Goal: Task Accomplishment & Management: Use online tool/utility

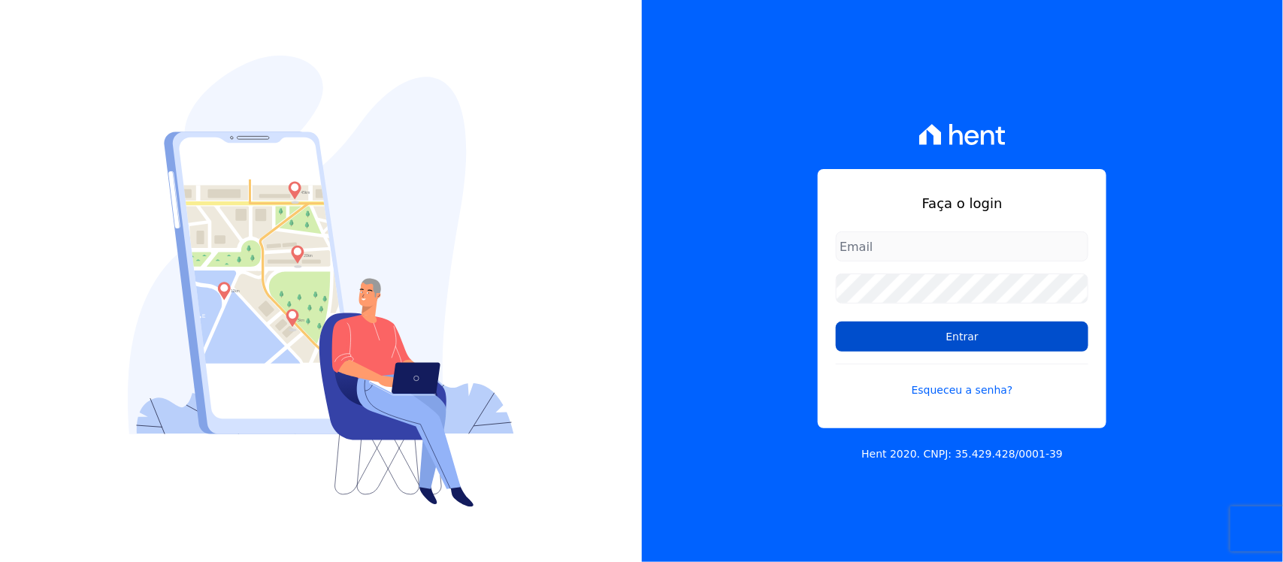
type input "[PERSON_NAME][EMAIL_ADDRESS][PERSON_NAME][DOMAIN_NAME]"
click at [943, 343] on input "Entrar" at bounding box center [962, 337] width 253 height 30
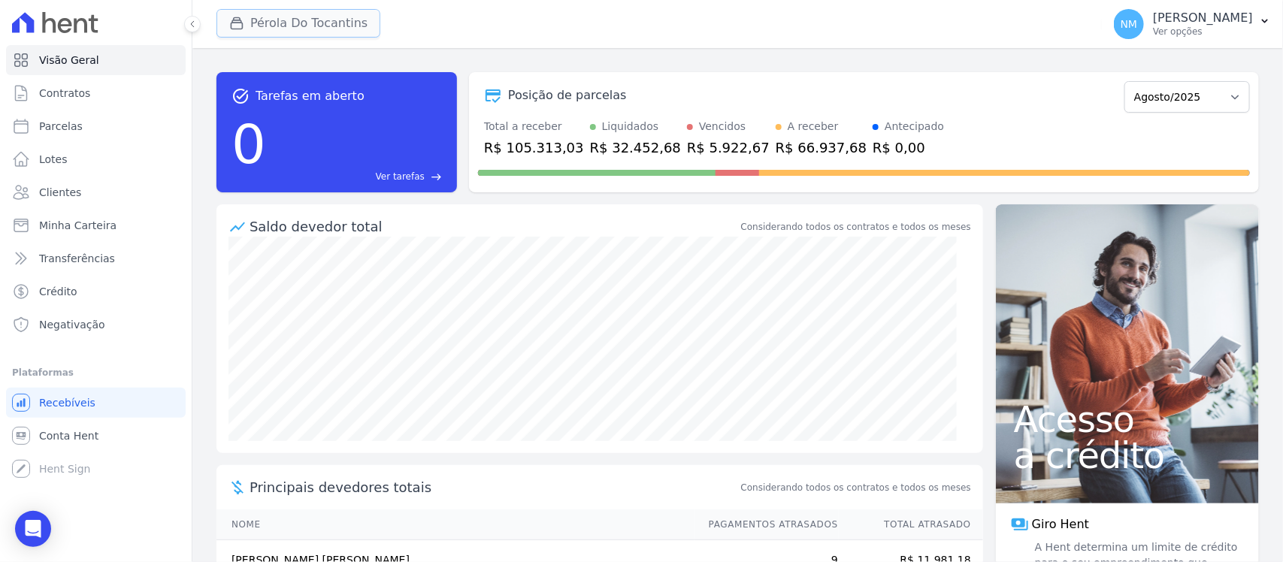
click at [320, 21] on button "Pérola Do Tocantins" at bounding box center [298, 23] width 164 height 29
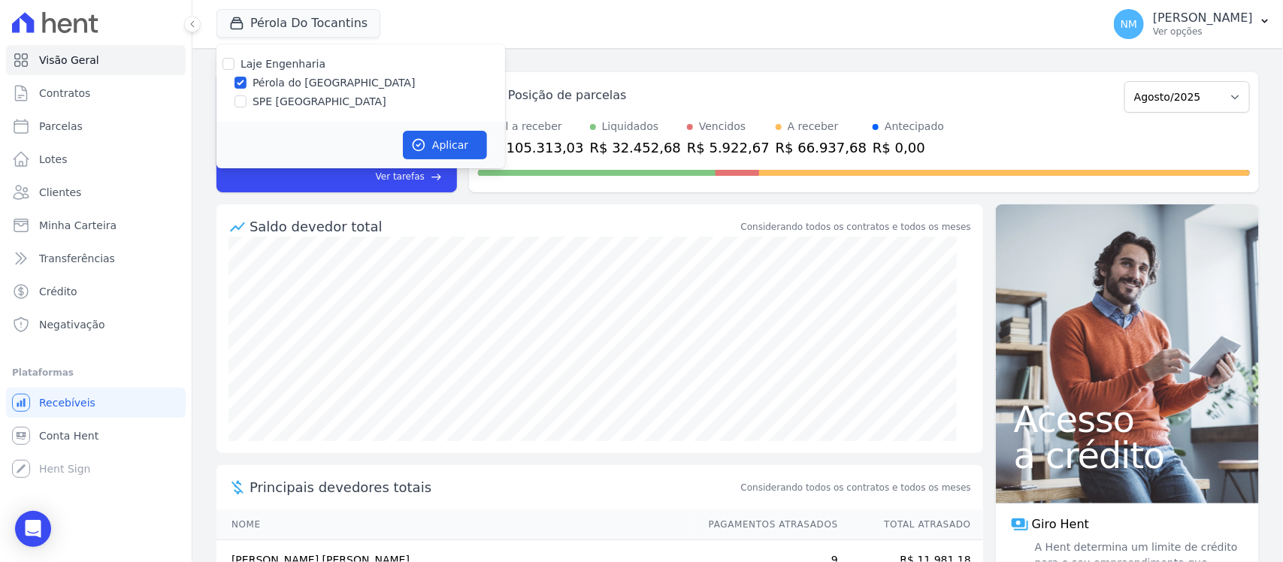
click at [305, 95] on label "SPE Montenegro" at bounding box center [320, 102] width 134 height 16
click at [247, 95] on input "SPE Montenegro" at bounding box center [241, 101] width 12 height 12
checkbox input "true"
click at [303, 83] on label "Pérola do Tocantins" at bounding box center [334, 83] width 163 height 16
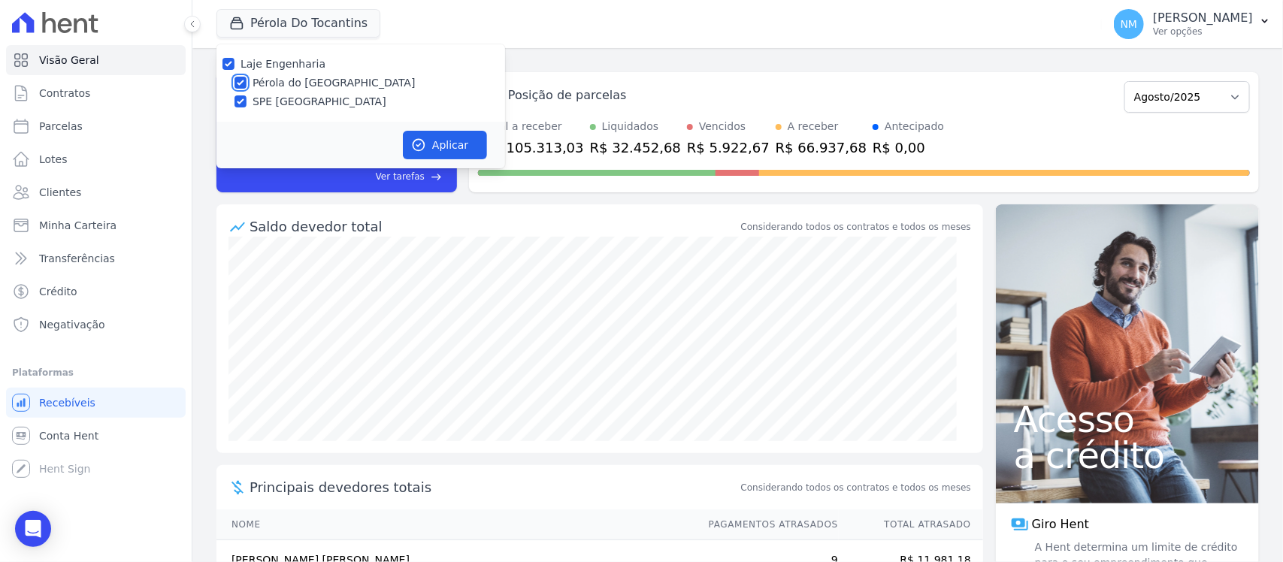
click at [247, 83] on input "Pérola do Tocantins" at bounding box center [241, 83] width 12 height 12
checkbox input "false"
click at [466, 141] on button "Aplicar" at bounding box center [445, 145] width 84 height 29
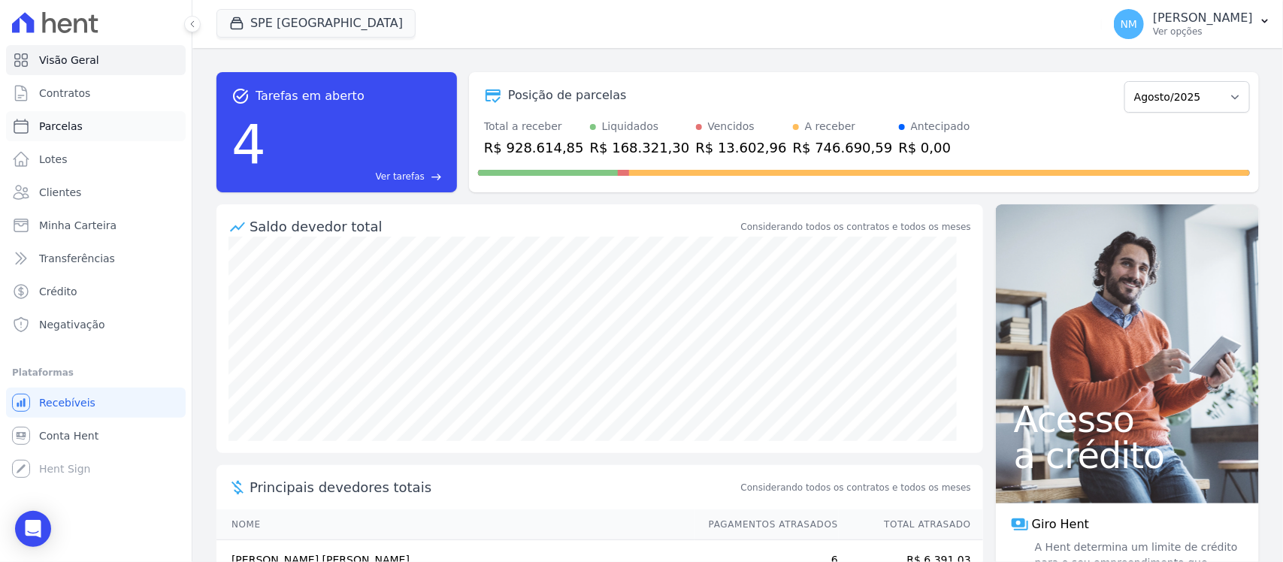
click at [104, 132] on link "Parcelas" at bounding box center [96, 126] width 180 height 30
select select
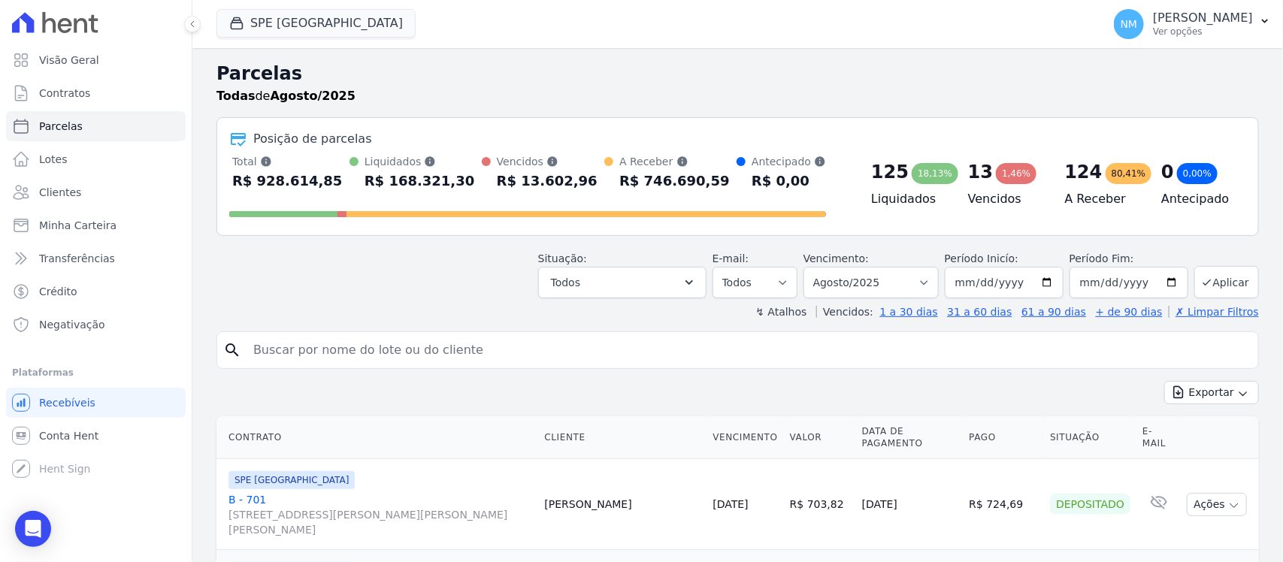
click at [319, 358] on input "search" at bounding box center [748, 350] width 1008 height 30
type input "JETTERSON"
select select
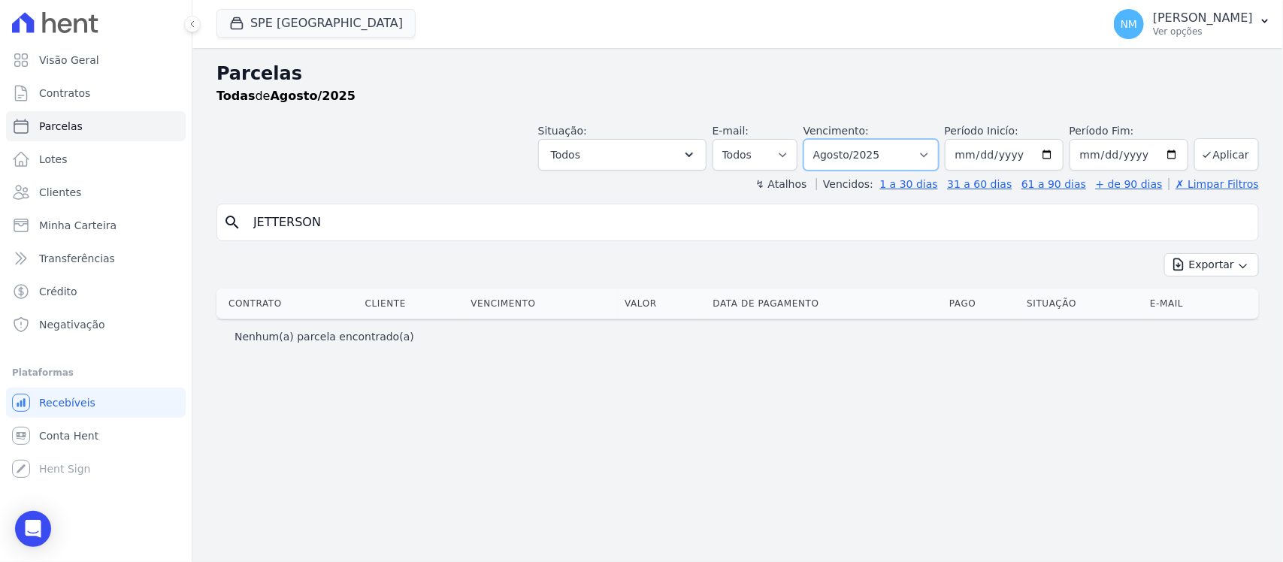
click at [937, 152] on select "Filtrar por período ──────── Todos os meses Junho/2024 Julho/2024 Agosto/2024 S…" at bounding box center [871, 155] width 135 height 32
select select "07/2025"
click at [823, 139] on select "Filtrar por período ──────── Todos os meses Junho/2024 Julho/2024 Agosto/2024 S…" at bounding box center [871, 155] width 135 height 32
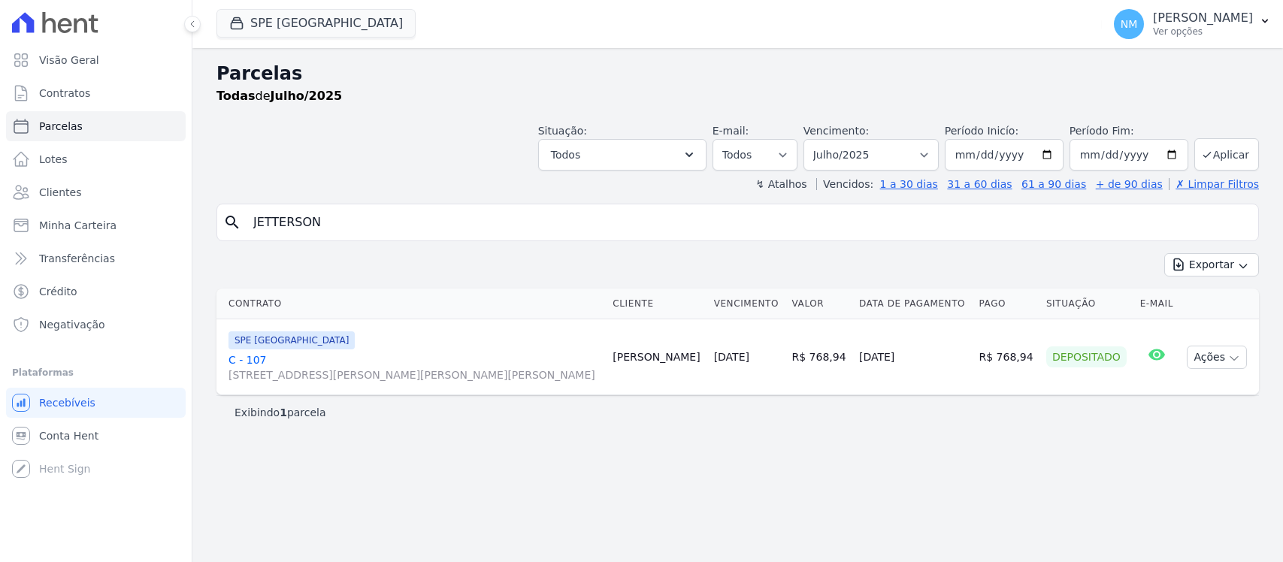
select select
click at [259, 365] on link "C - 107 Travessa Francisco Caldeira Castelo Branco, 2256, sala A, São Brás" at bounding box center [415, 368] width 372 height 30
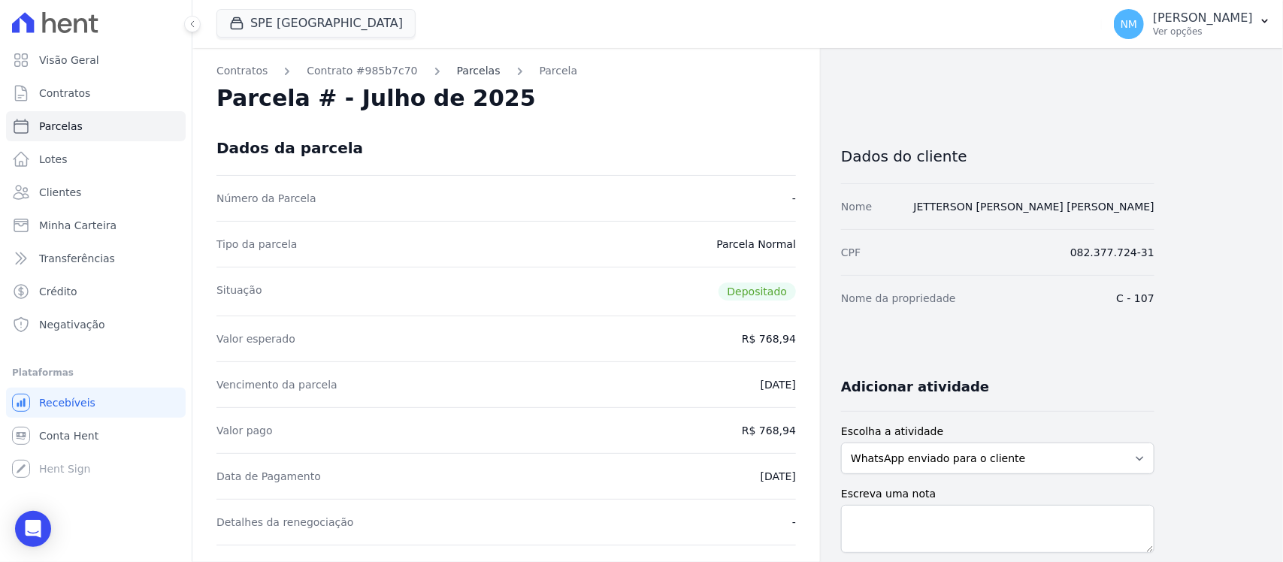
click at [459, 65] on link "Parcelas" at bounding box center [479, 71] width 44 height 16
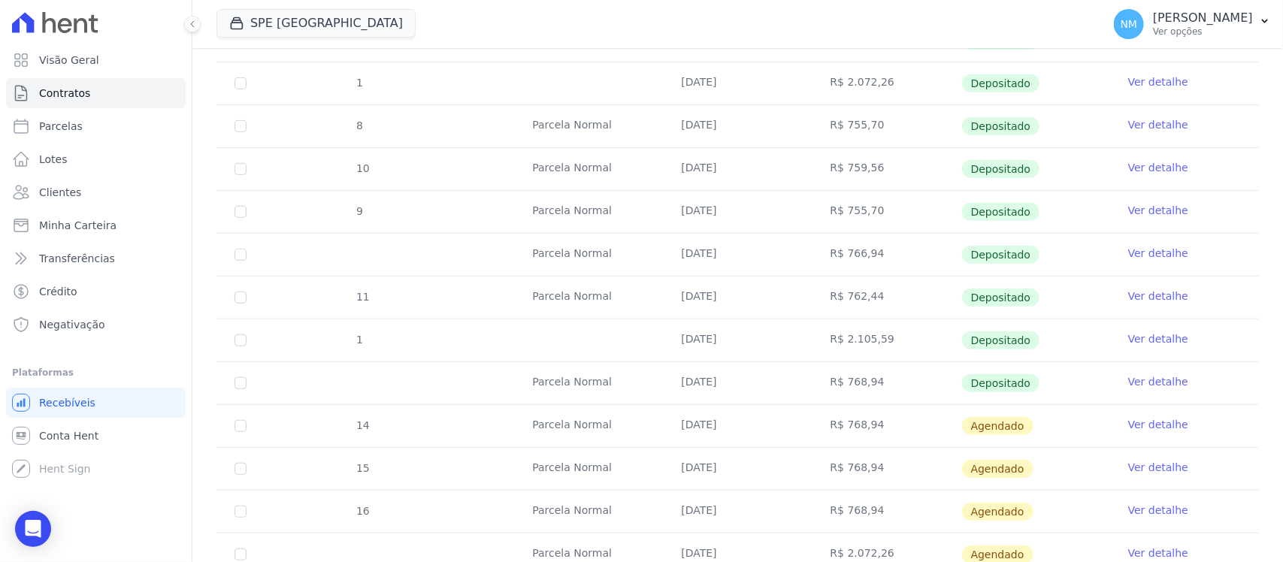
scroll to position [470, 0]
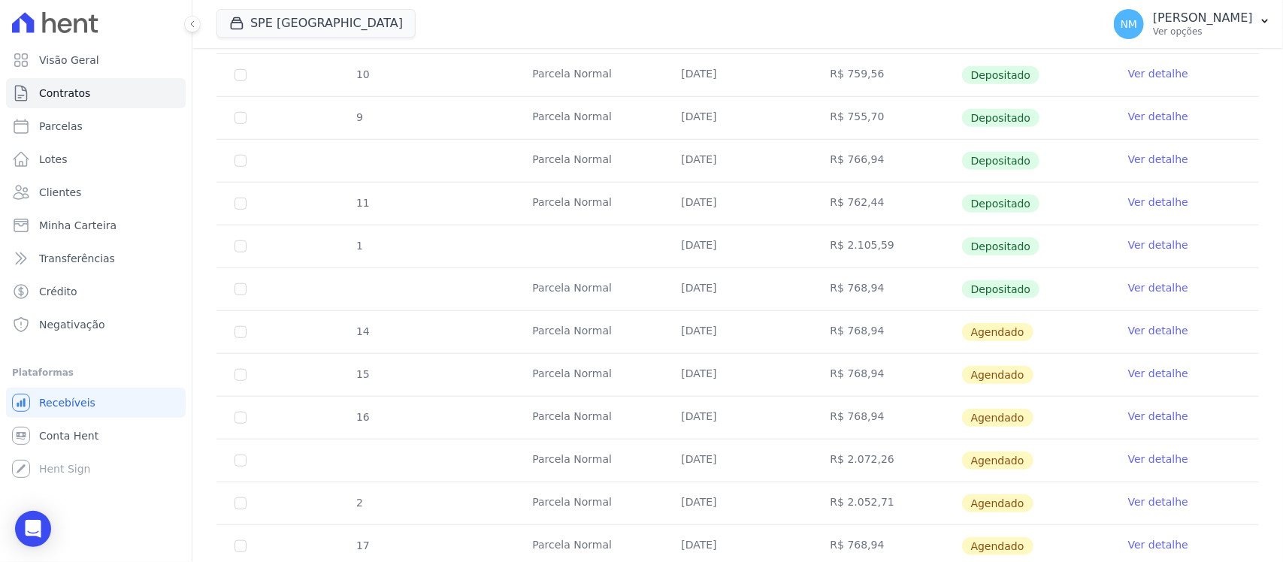
drag, startPoint x: 1079, startPoint y: 66, endPoint x: 1241, endPoint y: 1, distance: 175.1
click at [1079, 66] on td "Depositado" at bounding box center [1035, 75] width 149 height 42
click at [1265, 20] on icon "button" at bounding box center [1265, 21] width 12 height 12
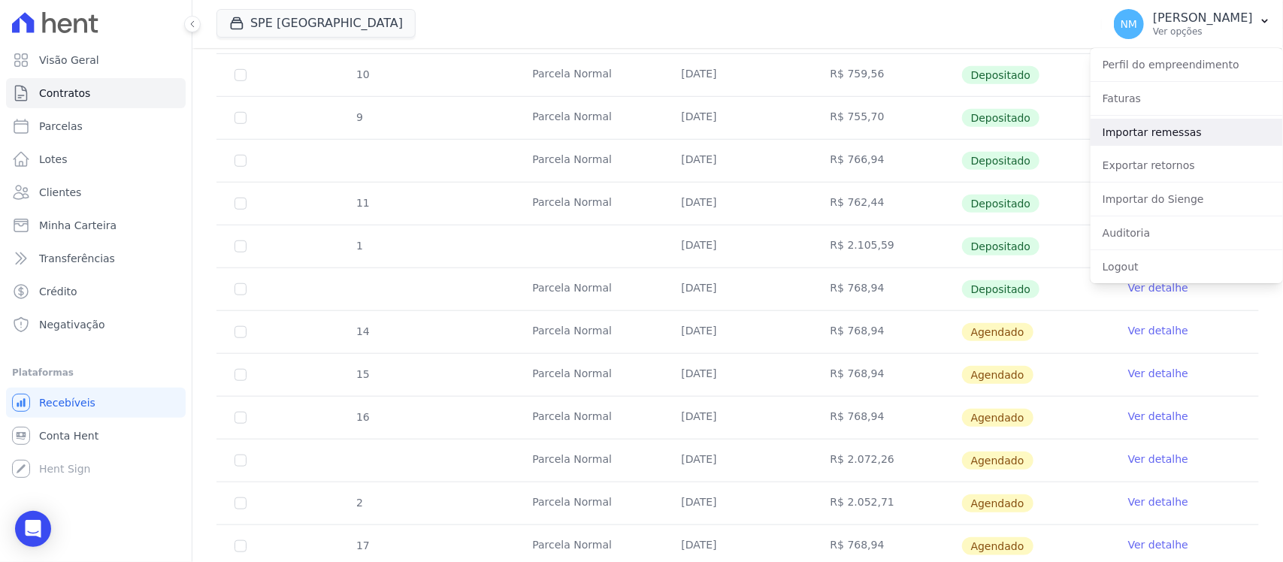
drag, startPoint x: 1170, startPoint y: 134, endPoint x: 1154, endPoint y: 137, distance: 16.1
click at [1170, 133] on link "Importar remessas" at bounding box center [1187, 132] width 192 height 27
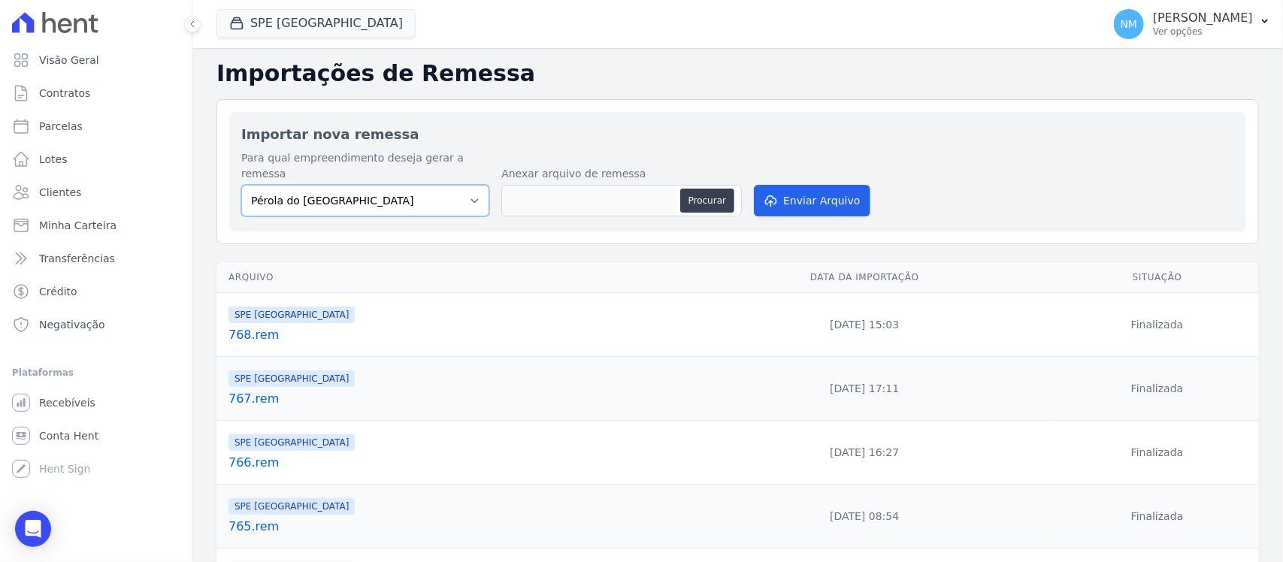
click at [475, 185] on select "Pérola do Tocantins SPE Montenegro" at bounding box center [365, 201] width 248 height 32
select select "168bdd06-a3dd-4988-b5a9-b0a7c7bf8968"
click at [241, 185] on select "Pérola do Tocantins SPE Montenegro" at bounding box center [365, 201] width 248 height 32
click at [710, 189] on button "Procurar" at bounding box center [707, 201] width 54 height 24
type input "769.rem"
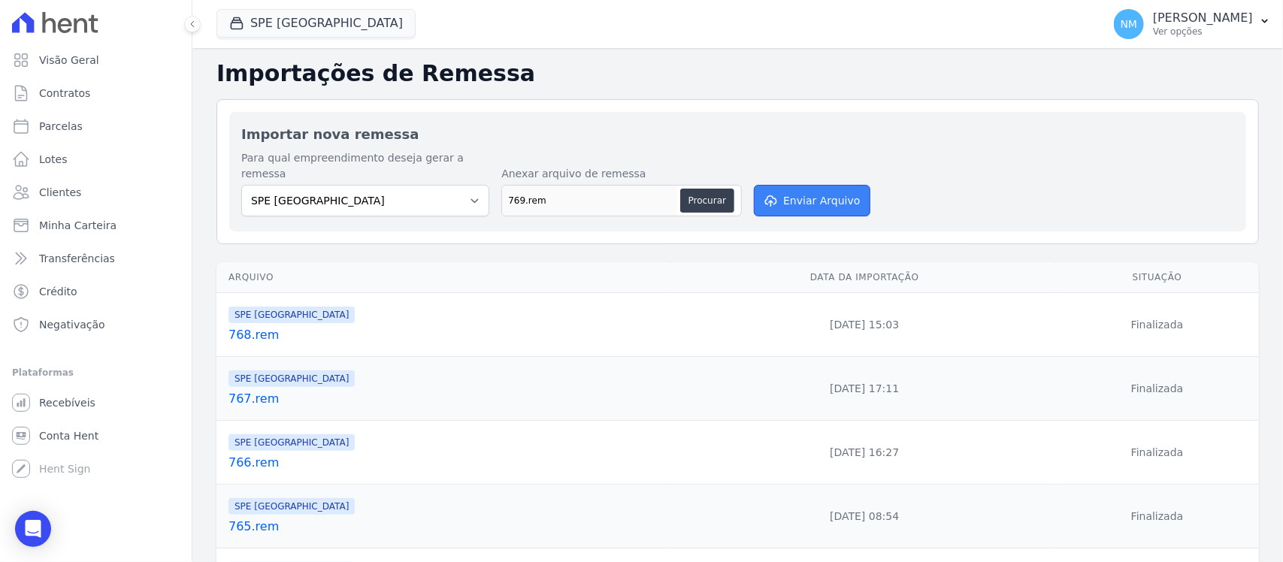
click at [813, 185] on button "Enviar Arquivo" at bounding box center [812, 201] width 116 height 32
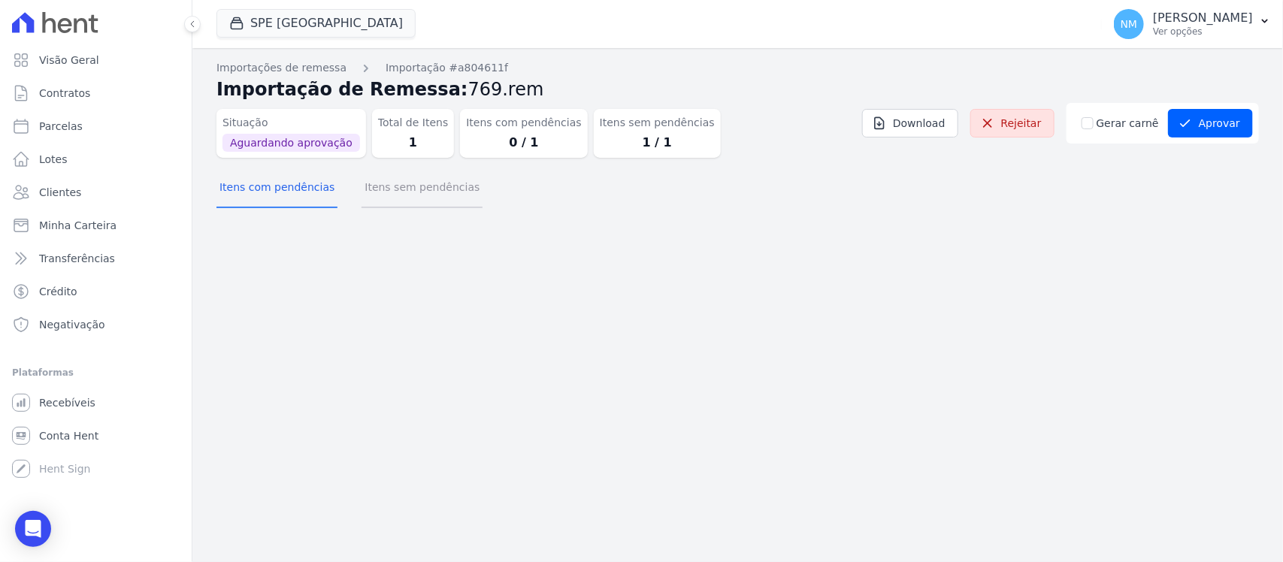
click at [422, 189] on button "Itens sem pendências" at bounding box center [422, 188] width 121 height 39
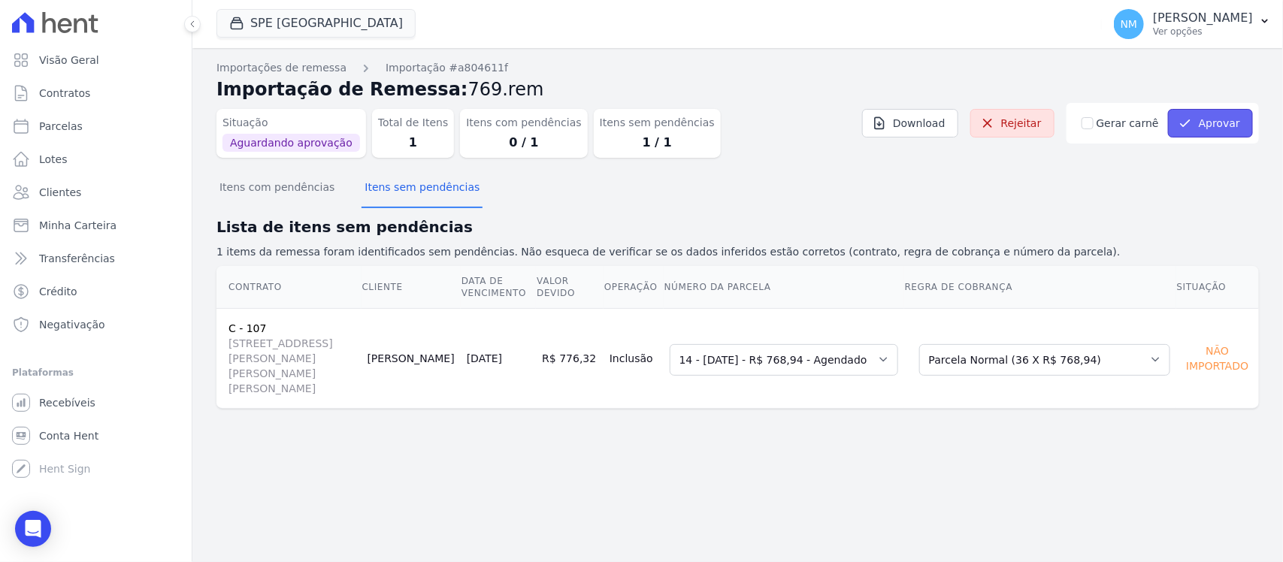
drag, startPoint x: 1231, startPoint y: 126, endPoint x: 1121, endPoint y: 171, distance: 118.9
click at [1229, 126] on button "Aprovar" at bounding box center [1210, 123] width 85 height 29
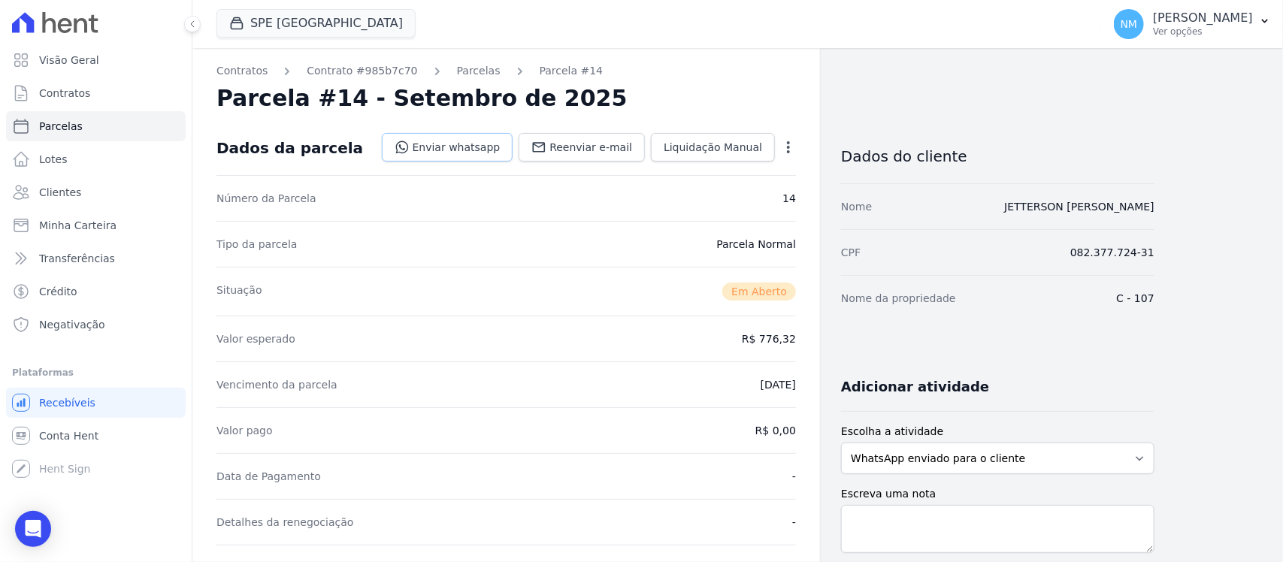
click at [495, 147] on link "Enviar whatsapp" at bounding box center [448, 147] width 132 height 29
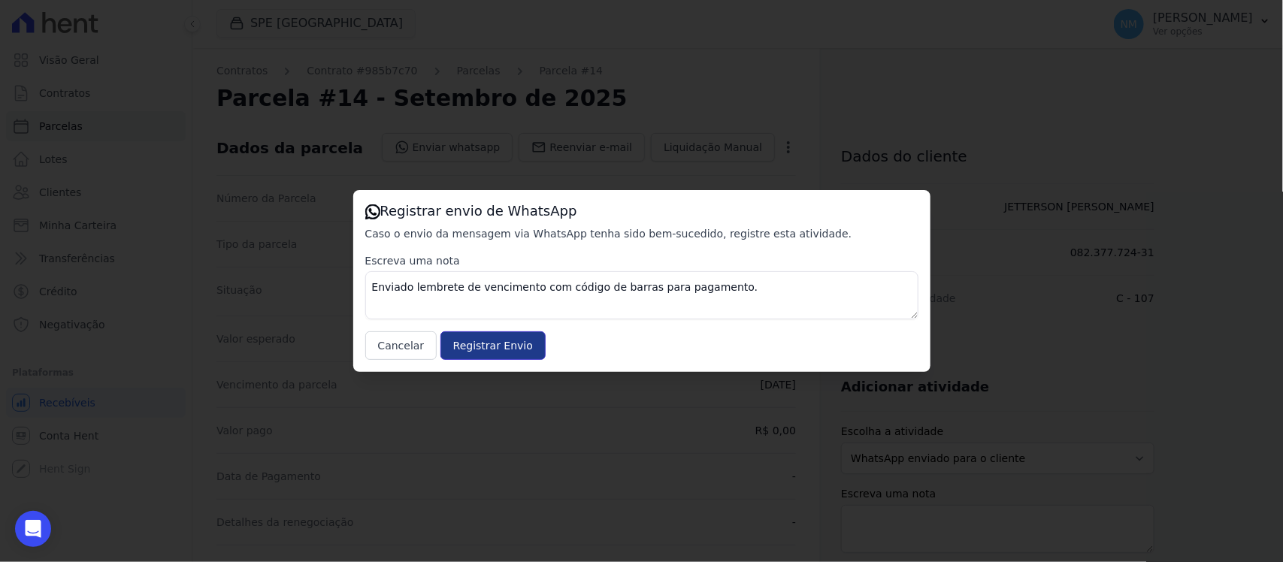
click at [516, 341] on input "Registrar Envio" at bounding box center [493, 346] width 105 height 29
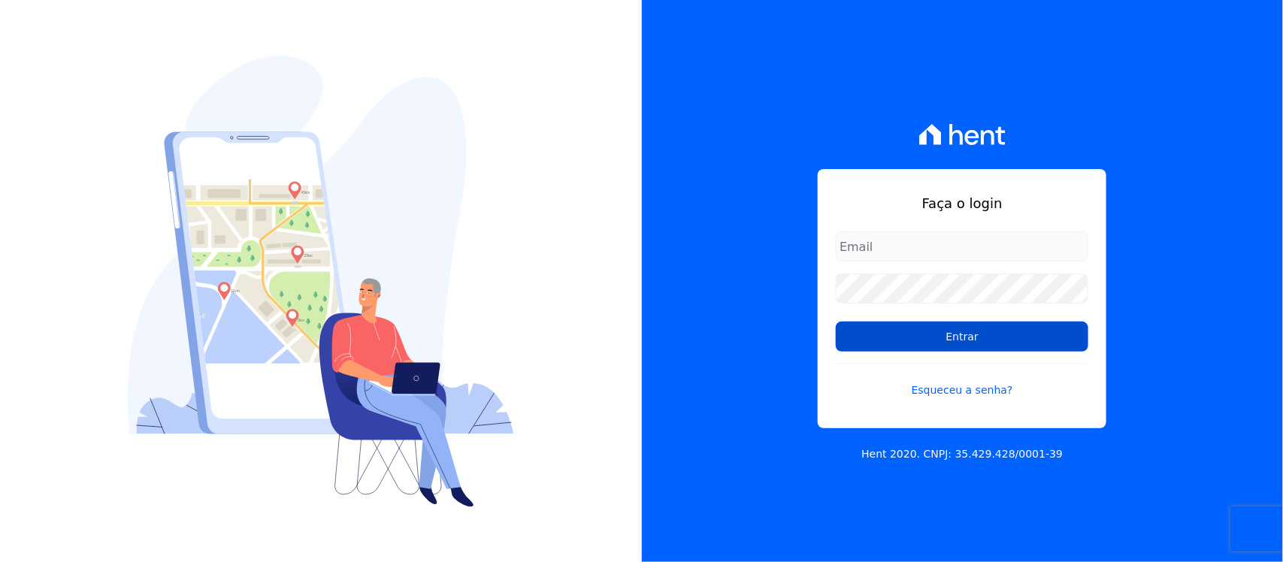
type input "[PERSON_NAME][EMAIL_ADDRESS][PERSON_NAME][DOMAIN_NAME]"
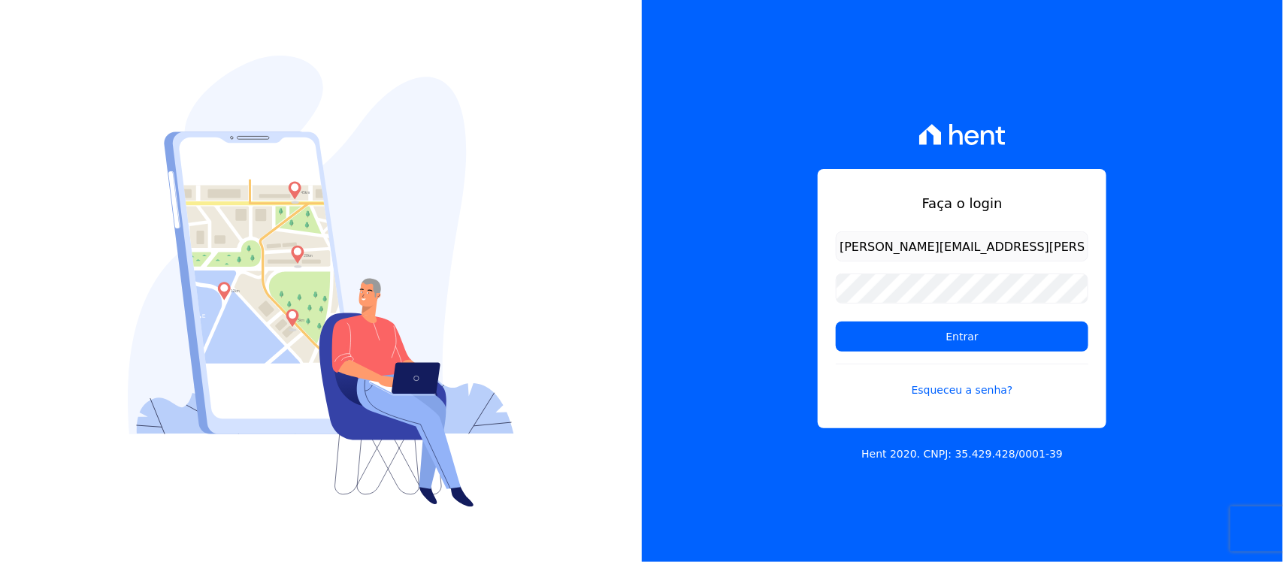
drag, startPoint x: 897, startPoint y: 344, endPoint x: 902, endPoint y: 353, distance: 11.1
click at [904, 353] on form "[PERSON_NAME][EMAIL_ADDRESS][PERSON_NAME][DOMAIN_NAME] Entrar Esqueceu a senha?" at bounding box center [962, 324] width 253 height 185
drag, startPoint x: 917, startPoint y: 319, endPoint x: 941, endPoint y: 352, distance: 40.3
click at [919, 324] on form "nilda.moura@twtgrupo.com Entrar Esqueceu a senha?" at bounding box center [962, 324] width 253 height 185
click at [978, 351] on input "Entrar" at bounding box center [962, 337] width 253 height 30
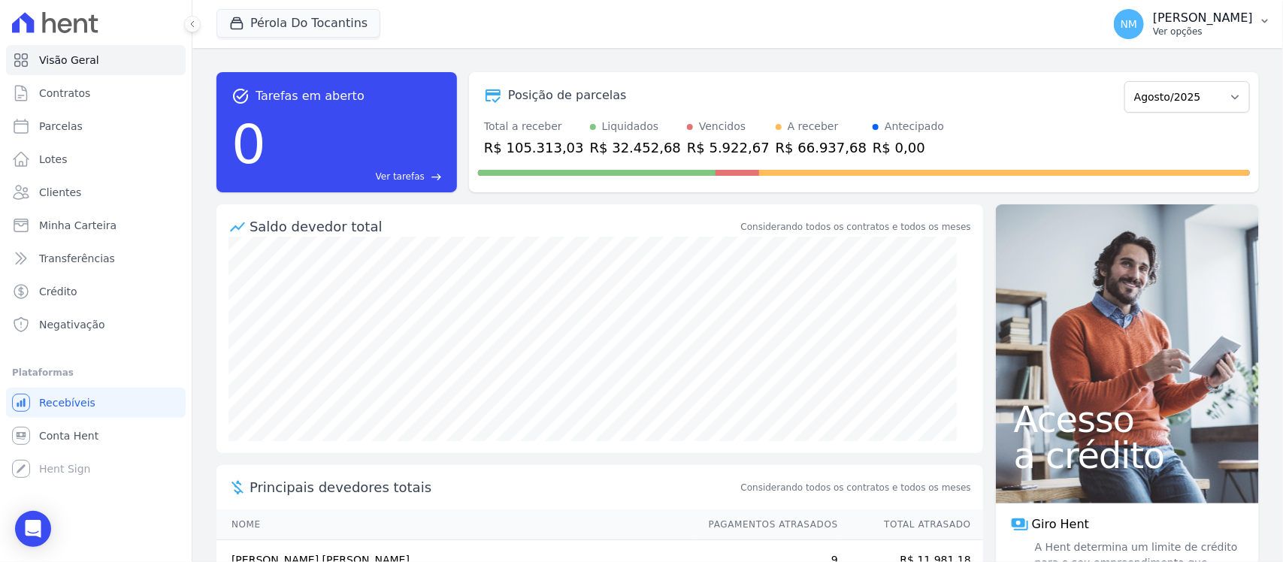
click at [1264, 21] on icon "button" at bounding box center [1265, 21] width 12 height 12
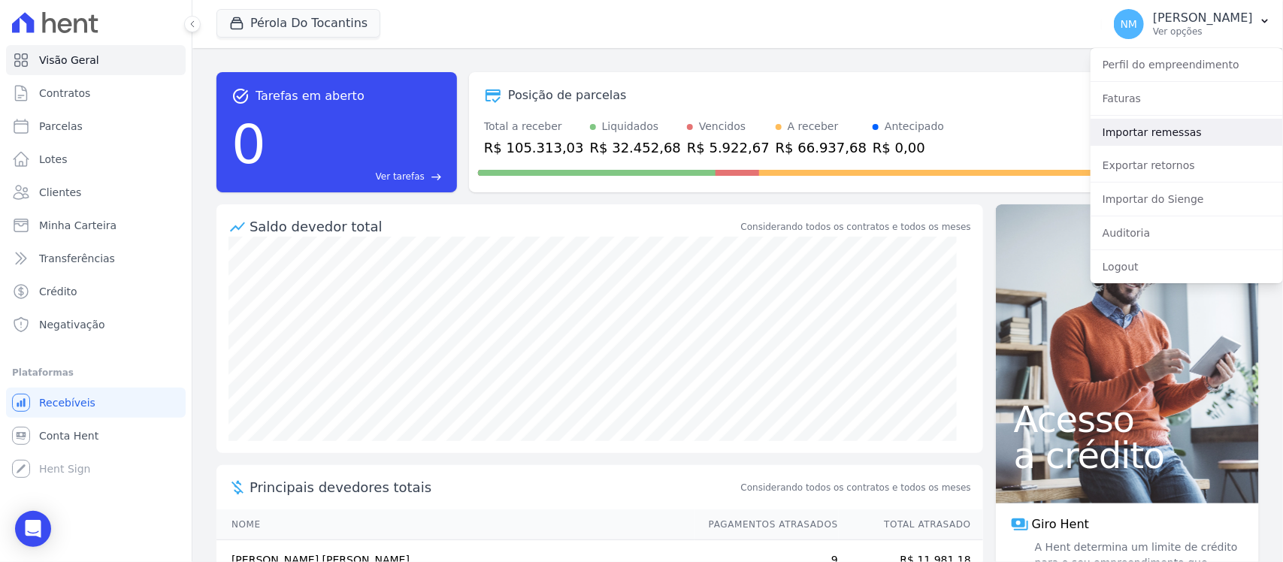
click at [1185, 139] on link "Importar remessas" at bounding box center [1187, 132] width 192 height 27
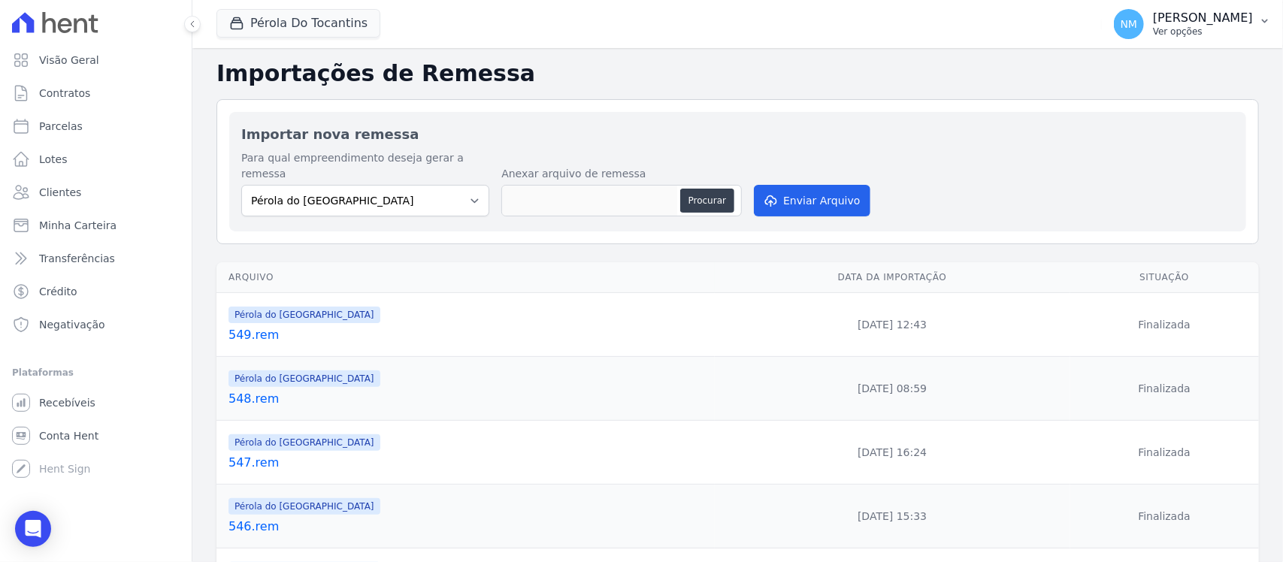
click at [1261, 23] on icon "button" at bounding box center [1265, 21] width 12 height 12
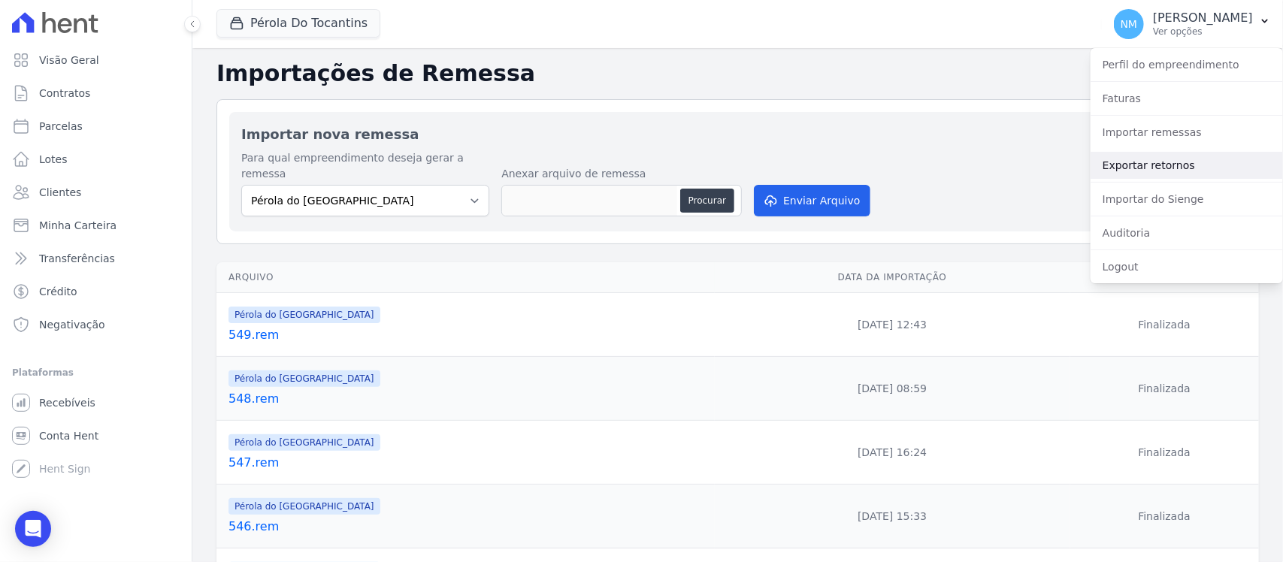
click at [1150, 163] on link "Exportar retornos" at bounding box center [1187, 165] width 192 height 27
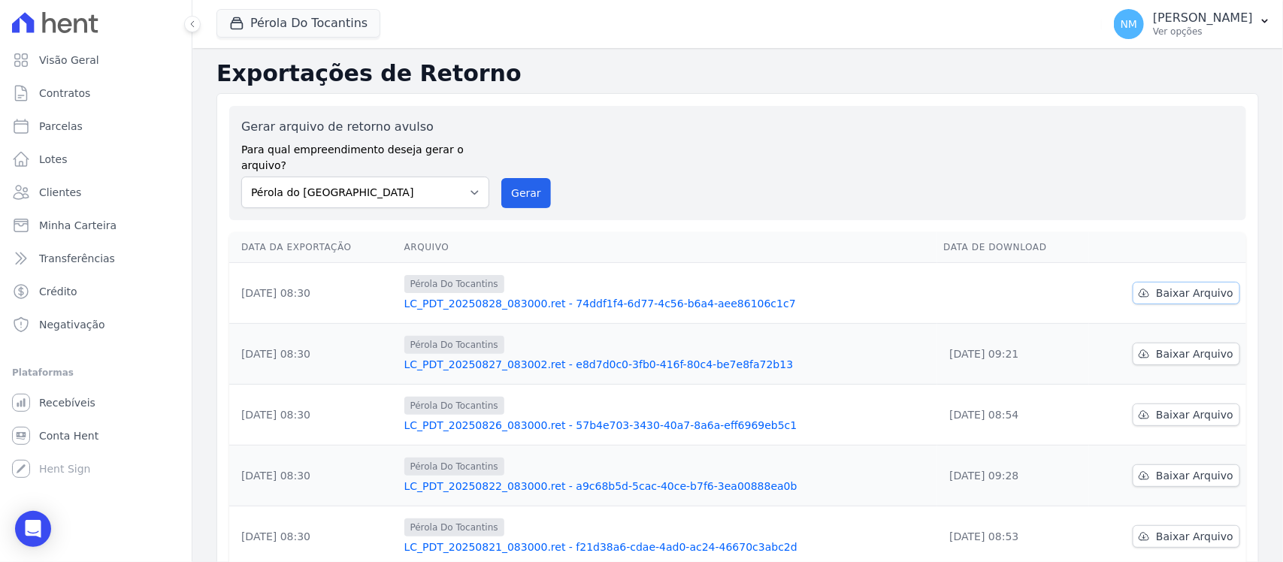
click at [1144, 282] on link "Baixar Arquivo" at bounding box center [1186, 293] width 107 height 23
click at [317, 26] on button "Pérola Do Tocantins" at bounding box center [298, 23] width 164 height 29
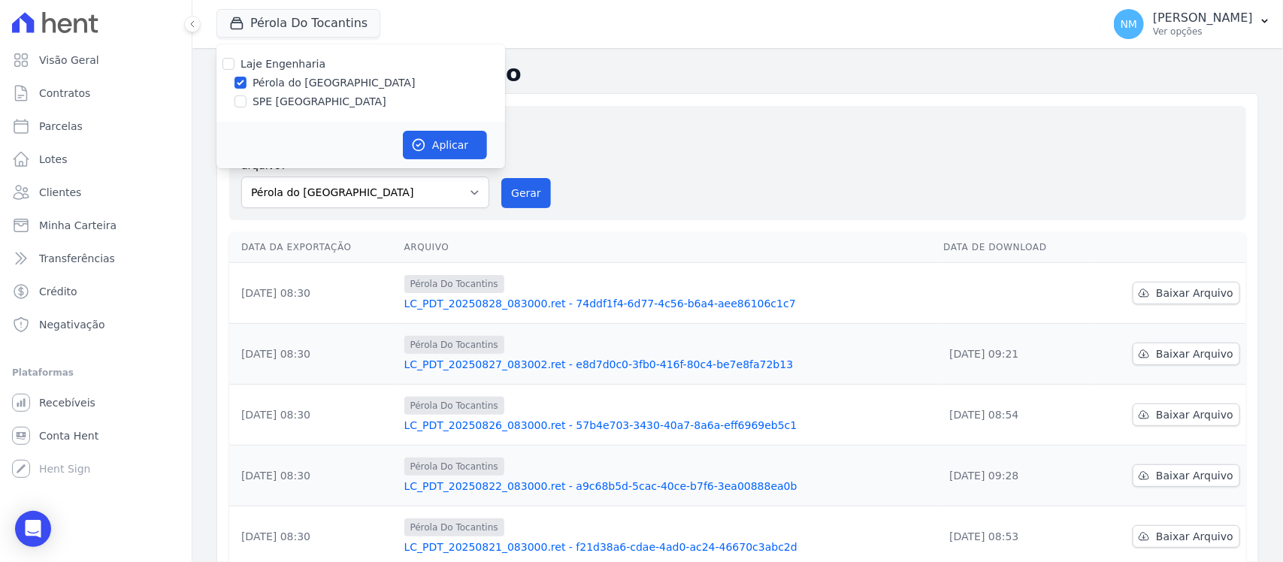
click at [294, 99] on label "SPE [GEOGRAPHIC_DATA]" at bounding box center [320, 102] width 134 height 16
click at [247, 99] on input "SPE [GEOGRAPHIC_DATA]" at bounding box center [241, 101] width 12 height 12
checkbox input "true"
click at [294, 77] on label "Pérola do [GEOGRAPHIC_DATA]" at bounding box center [334, 83] width 163 height 16
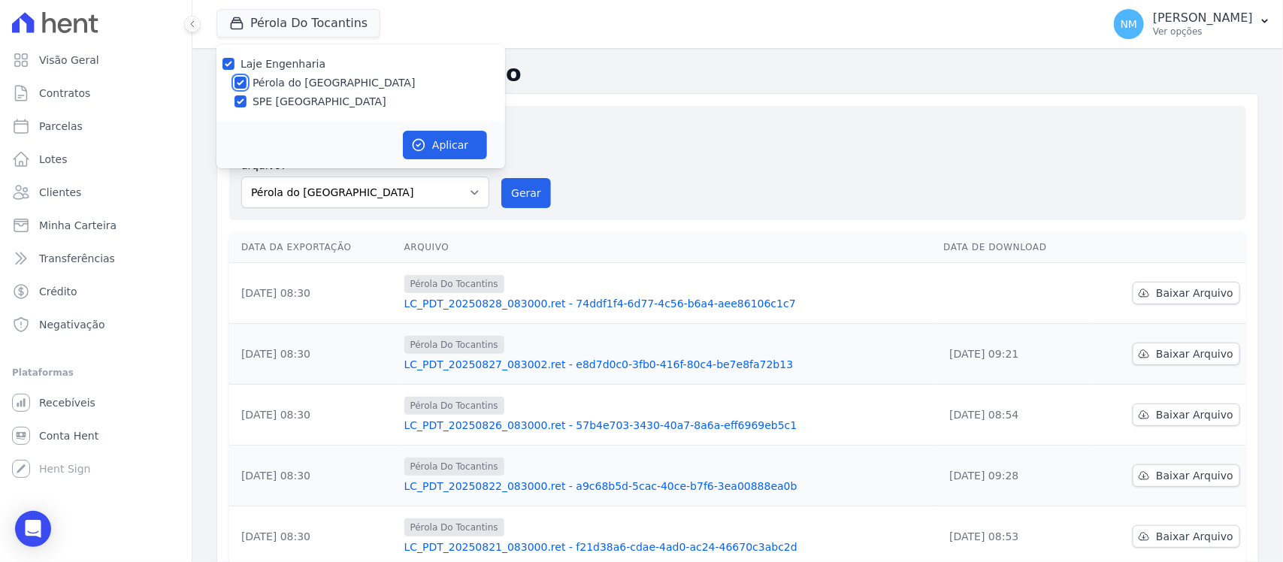
click at [247, 77] on input "Pérola do [GEOGRAPHIC_DATA]" at bounding box center [241, 83] width 12 height 12
checkbox input "false"
click at [436, 133] on button "Aplicar" at bounding box center [445, 145] width 84 height 29
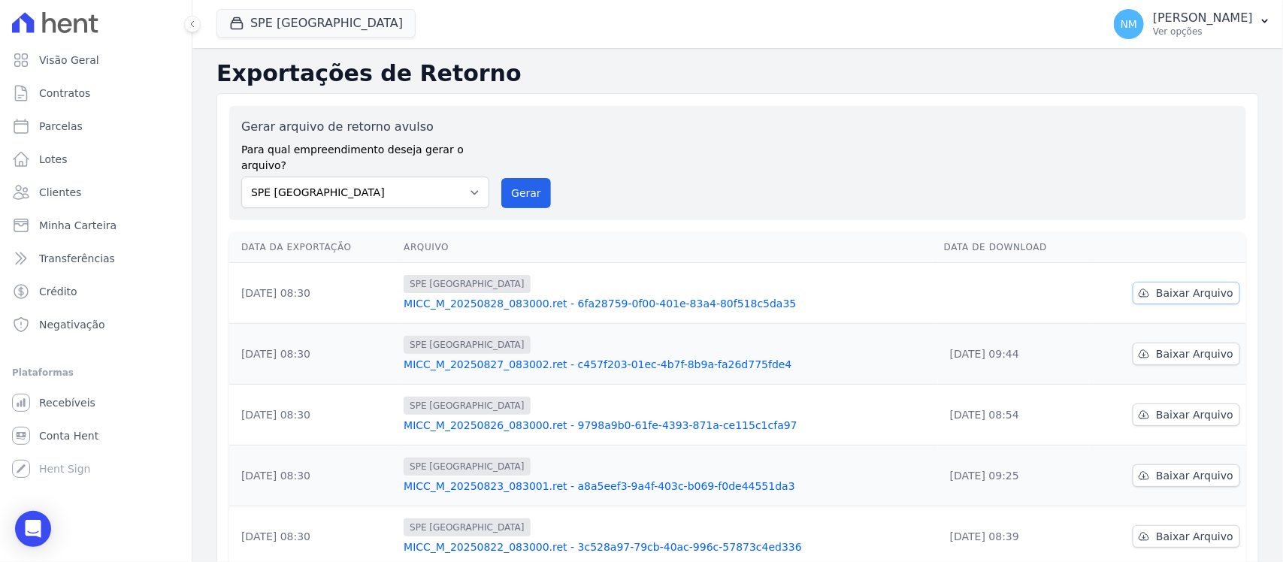
click at [1190, 286] on span "Baixar Arquivo" at bounding box center [1194, 293] width 77 height 15
click at [83, 126] on link "Parcelas" at bounding box center [96, 126] width 180 height 30
select select
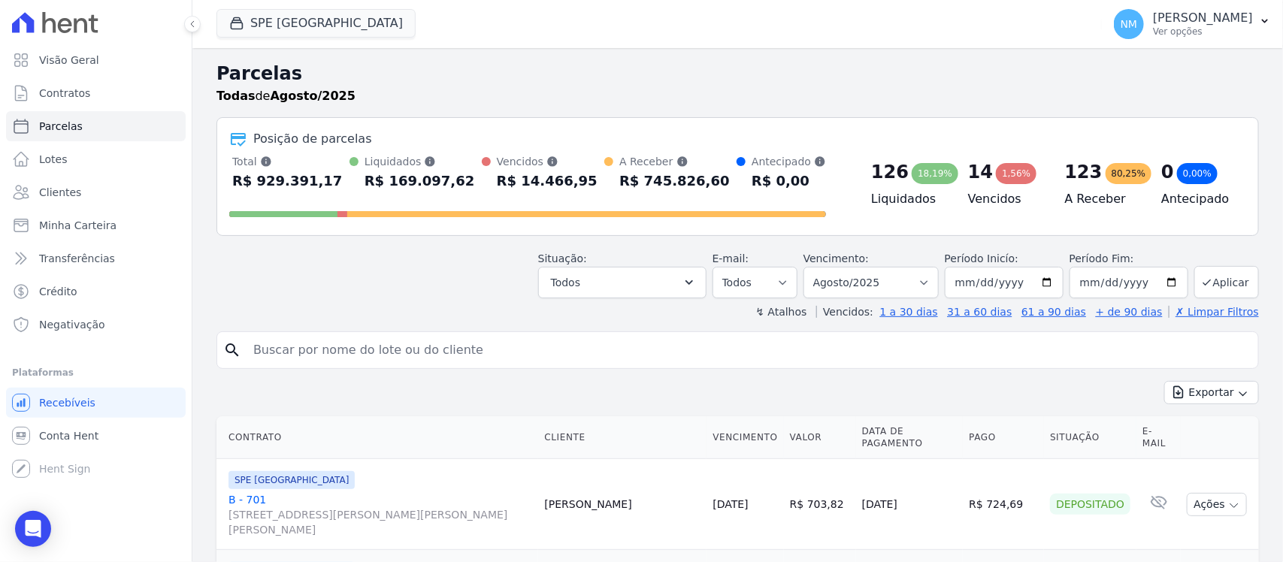
click at [317, 350] on input "search" at bounding box center [748, 350] width 1008 height 30
type input "[PERSON_NAME]"
select select
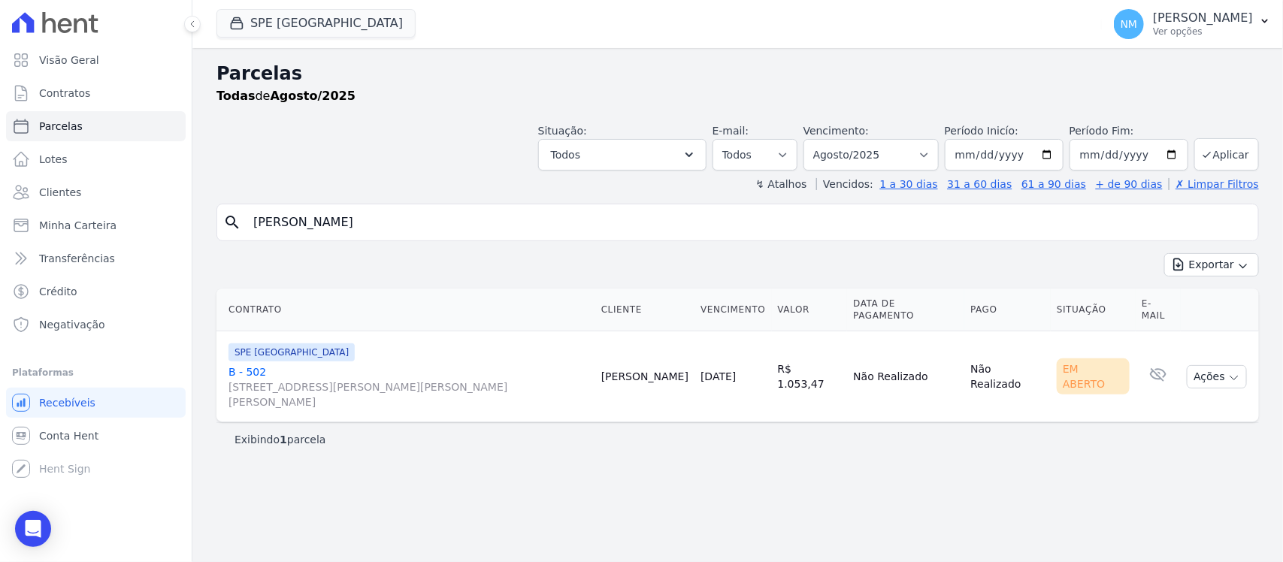
click at [238, 365] on link "B - 502 [STREET_ADDRESS][PERSON_NAME][PERSON_NAME][PERSON_NAME]" at bounding box center [409, 387] width 361 height 45
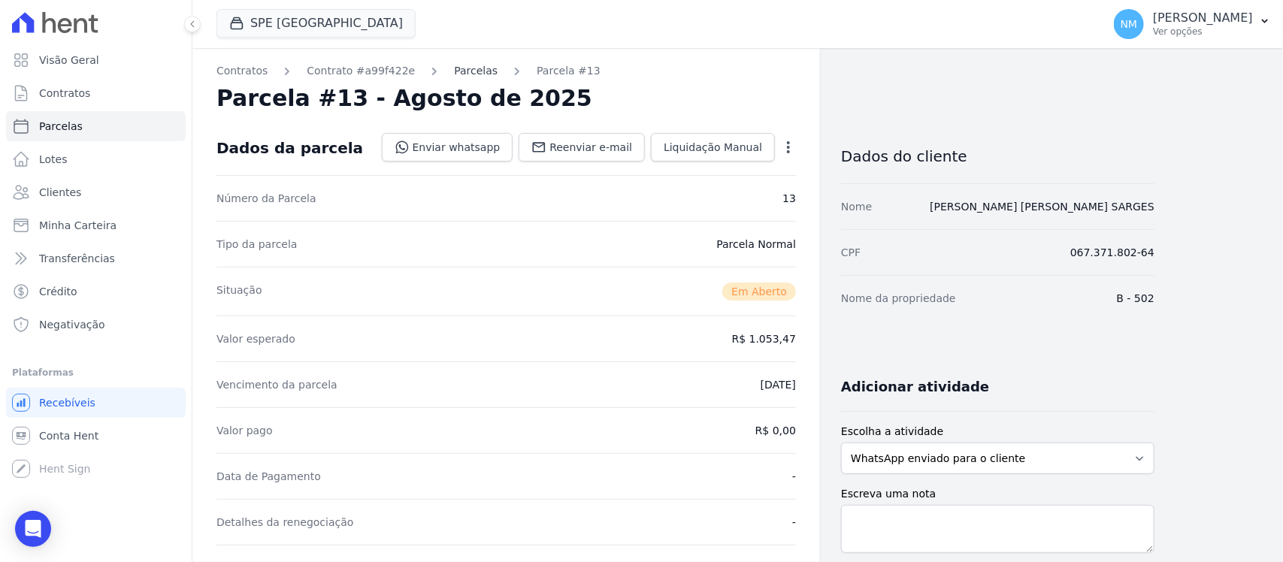
click at [459, 65] on link "Parcelas" at bounding box center [476, 71] width 44 height 16
